Goal: Find contact information: Find contact information

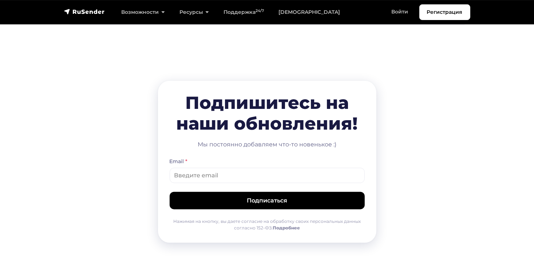
scroll to position [3739, 0]
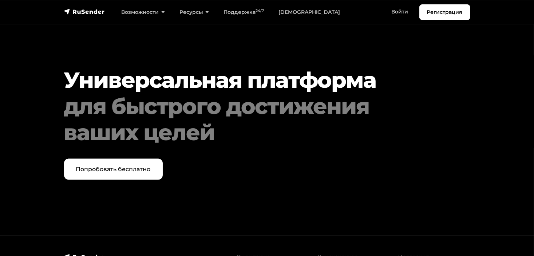
click at [308, 140] on div "Универсальная платформа для быстрого достижения ваших целей Попробовать бесплат…" at bounding box center [267, 124] width 415 height 224
click at [332, 254] on link "Лицензионное соглашение" at bounding box center [338, 261] width 40 height 14
click at [246, 254] on link "О компании" at bounding box center [253, 257] width 33 height 7
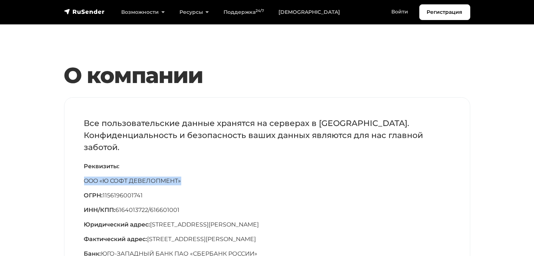
drag, startPoint x: 184, startPoint y: 180, endPoint x: 74, endPoint y: 177, distance: 110.0
click at [74, 177] on div "Все пользовательские данные хранятся на серверах в Российской Федерации. Конфид…" at bounding box center [267, 242] width 406 height 288
copy p "OOO «Ю СОФТ ДЕВЕЛОПМЕНТ»"
click at [201, 167] on p "Реквизиты:" at bounding box center [267, 166] width 366 height 9
click at [138, 211] on p "ИНН/КПП: 6164013722/616601001" at bounding box center [267, 210] width 366 height 9
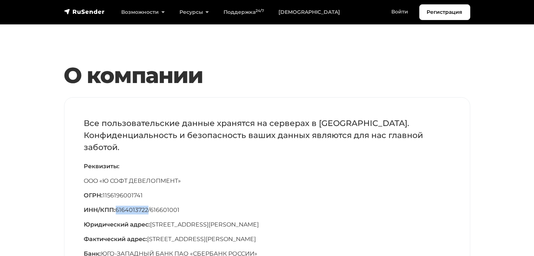
click at [138, 211] on p "ИНН/КПП: 6164013722/616601001" at bounding box center [267, 210] width 366 height 9
copy p "6164013722"
